Goal: Information Seeking & Learning: Learn about a topic

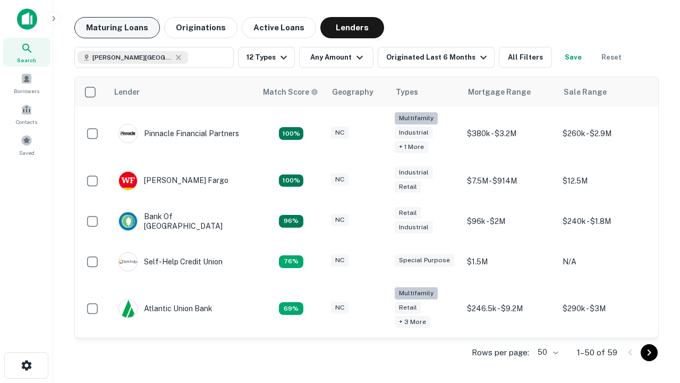
click at [117, 28] on button "Maturing Loans" at bounding box center [117, 27] width 86 height 21
